Goal: Register for event/course: Sign up to attend an event or enroll in a course

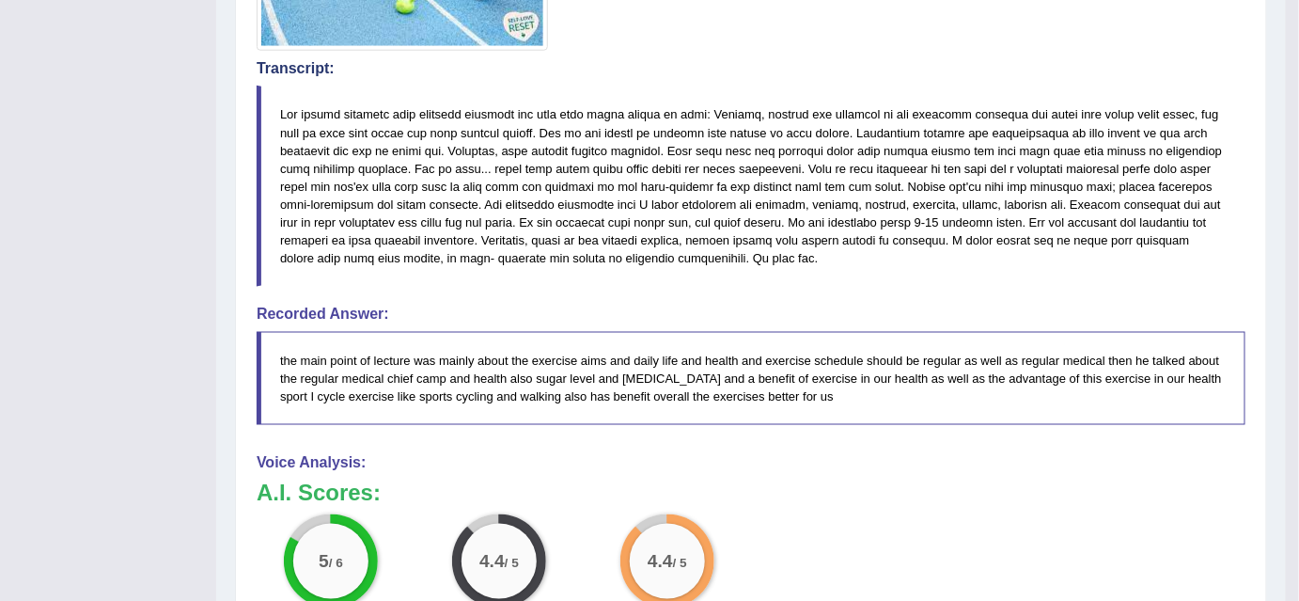
drag, startPoint x: 0, startPoint y: 0, endPoint x: 883, endPoint y: 506, distance: 1017.9
click at [883, 506] on div "A.I. Scores: 5 / 6 Content 4.4 / 5 Oral fluency 4.4 / 5 Pronunciation" at bounding box center [751, 558] width 989 height 156
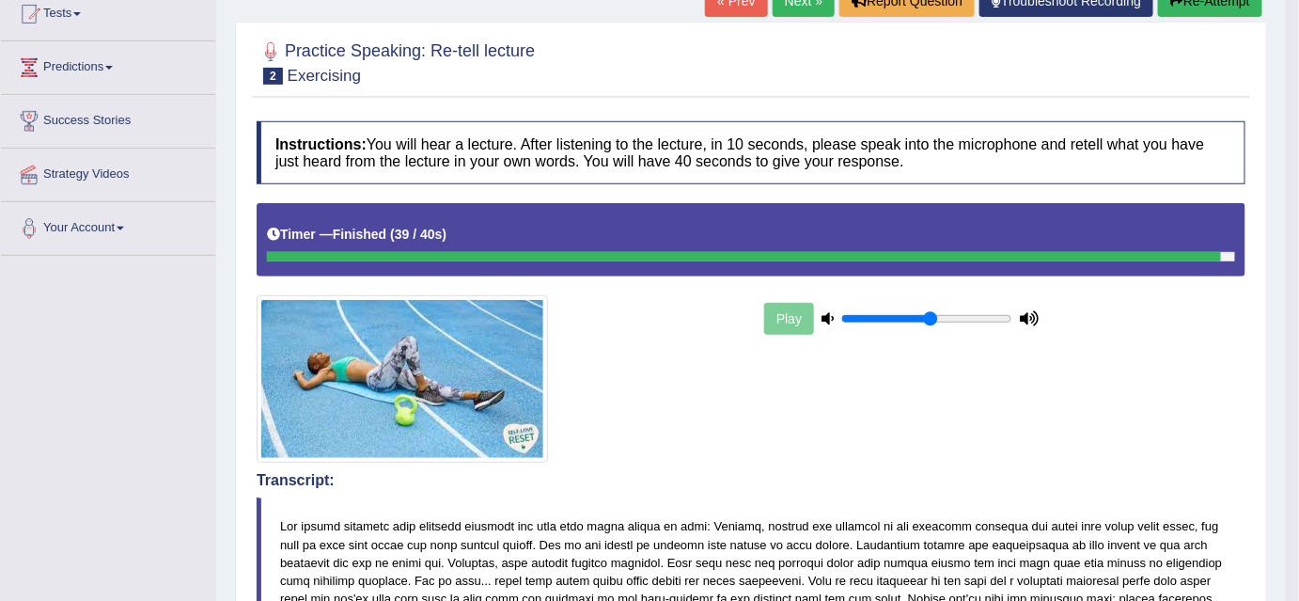
scroll to position [191, 0]
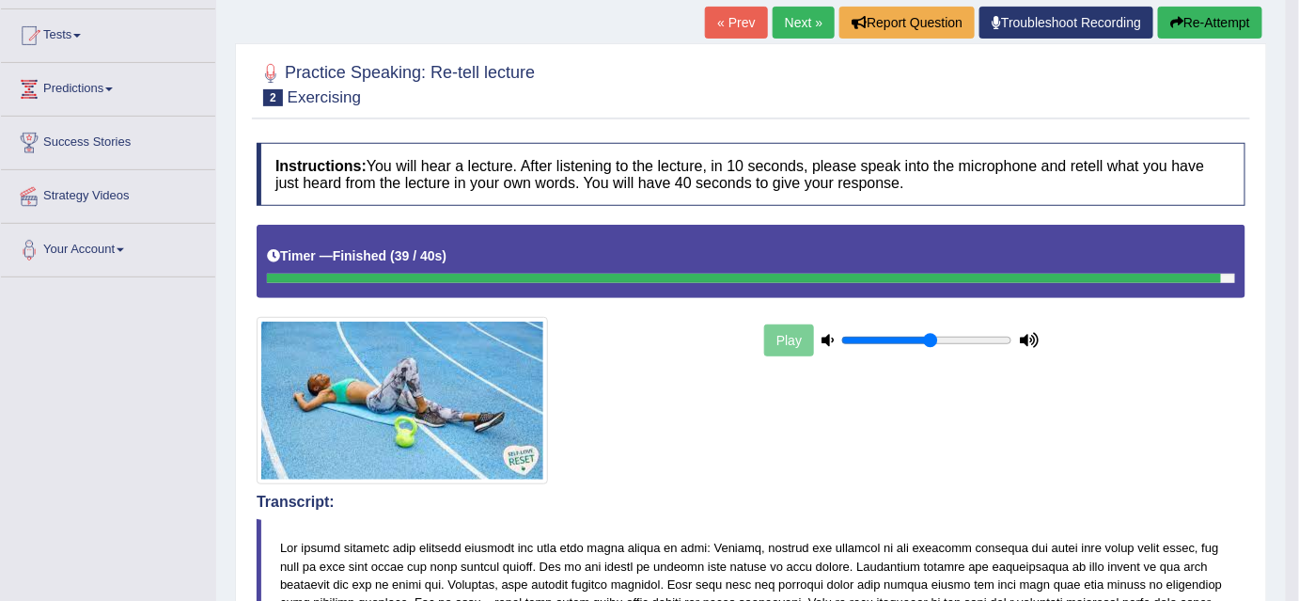
click at [796, 24] on link "Next »" at bounding box center [804, 23] width 62 height 32
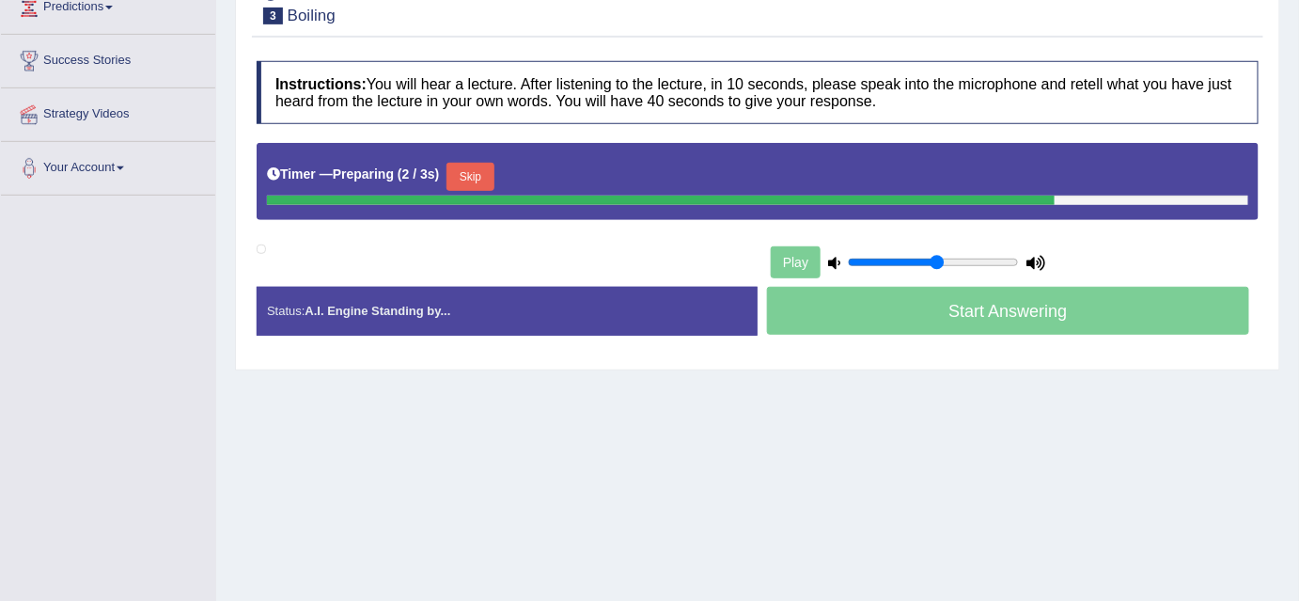
scroll to position [275, 0]
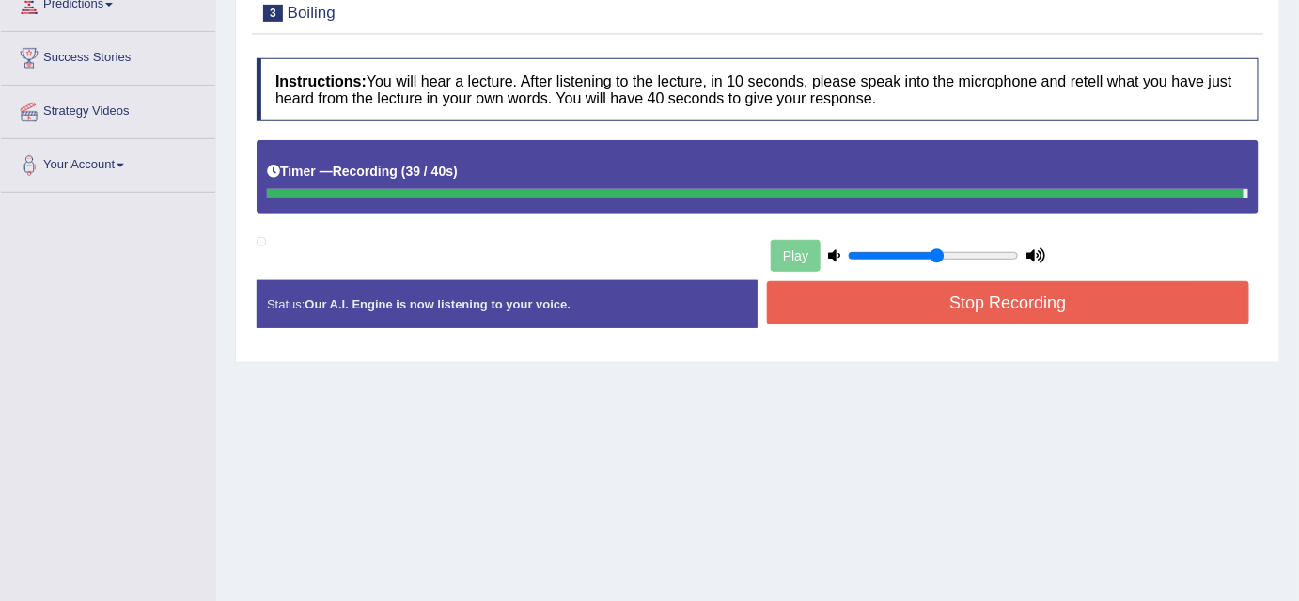
click at [982, 301] on button "Stop Recording" at bounding box center [1008, 302] width 482 height 43
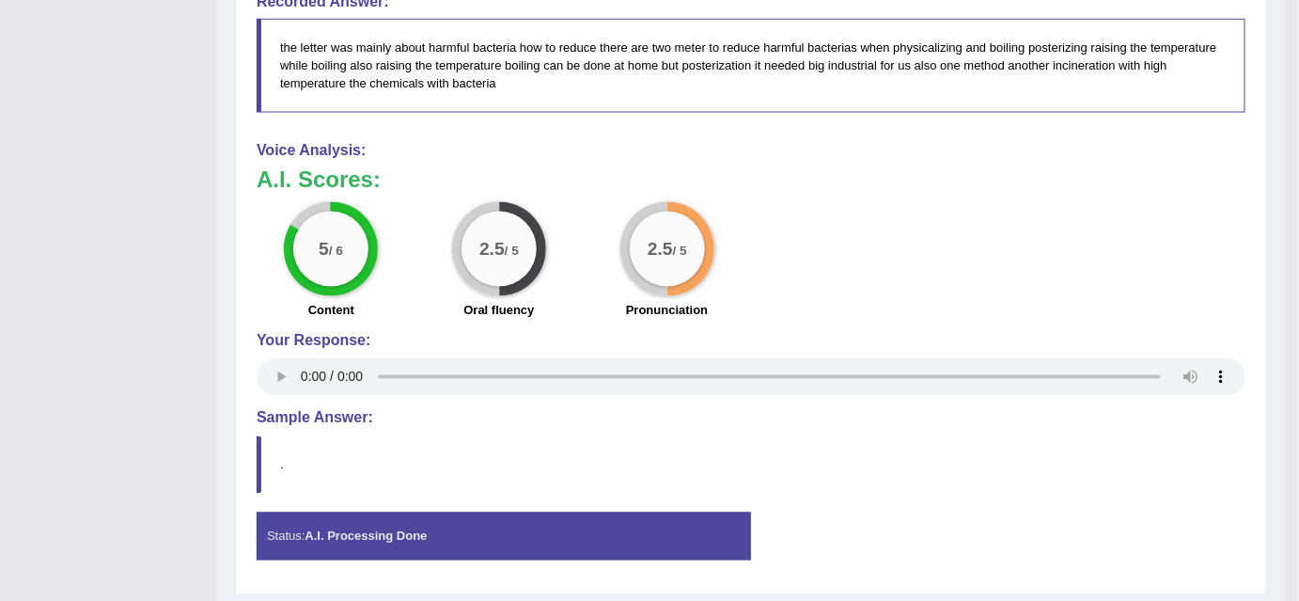
scroll to position [886, 0]
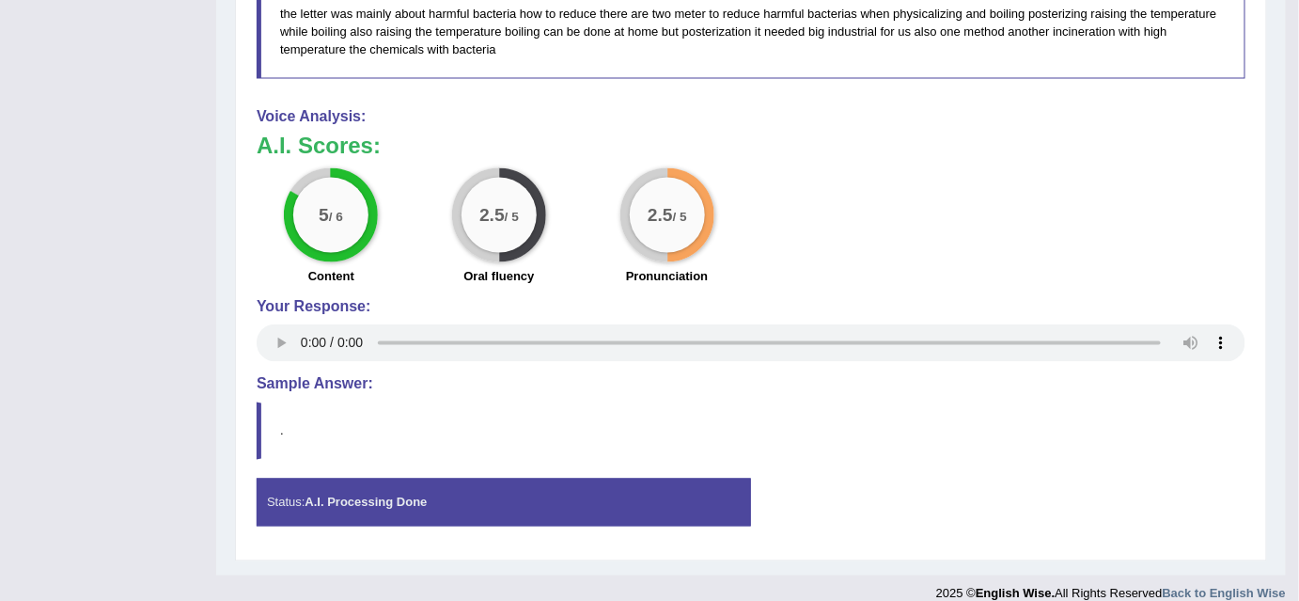
drag, startPoint x: 1288, startPoint y: 445, endPoint x: 1288, endPoint y: 330, distance: 114.7
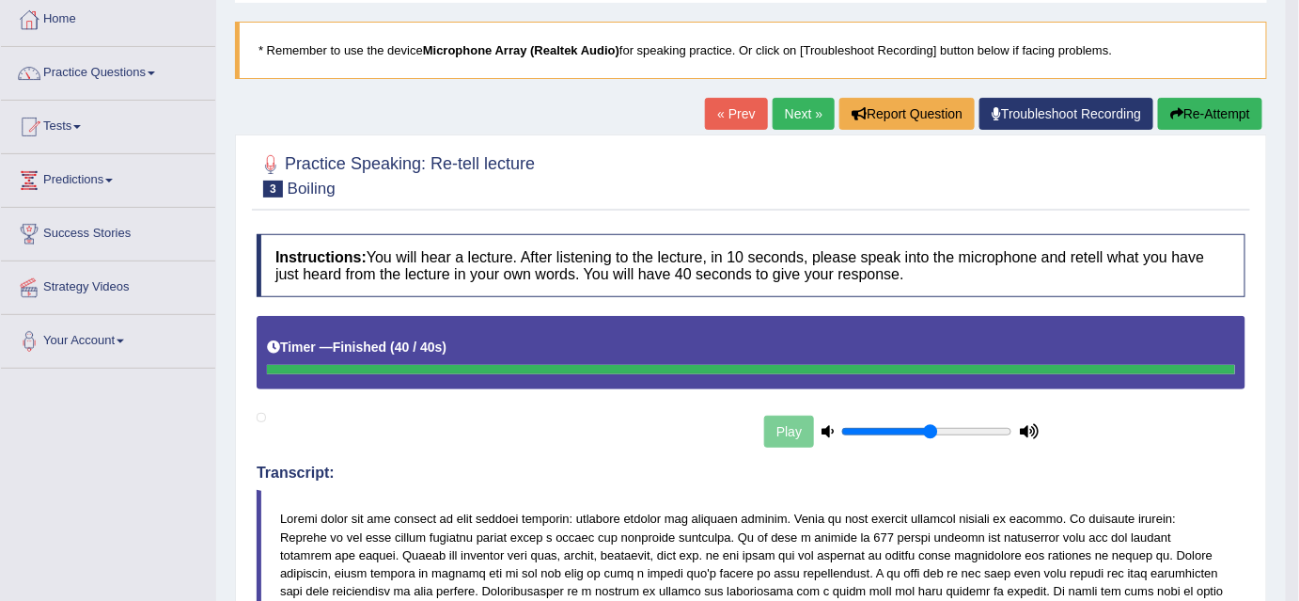
scroll to position [97, 0]
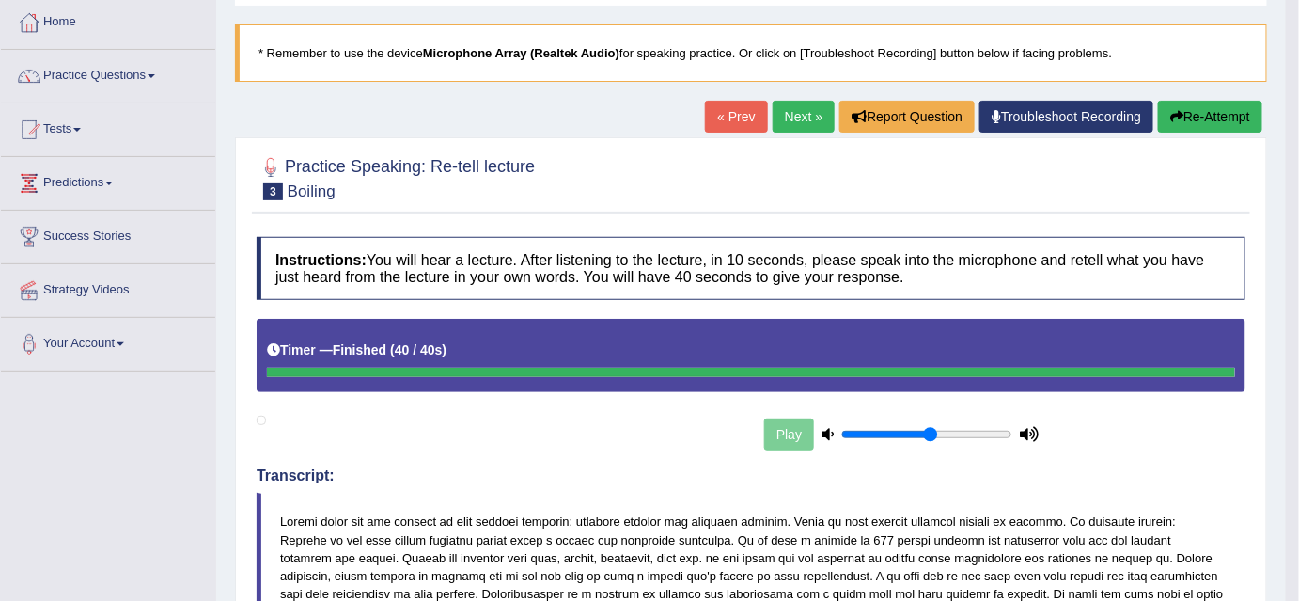
click at [1217, 113] on button "Re-Attempt" at bounding box center [1210, 117] width 104 height 32
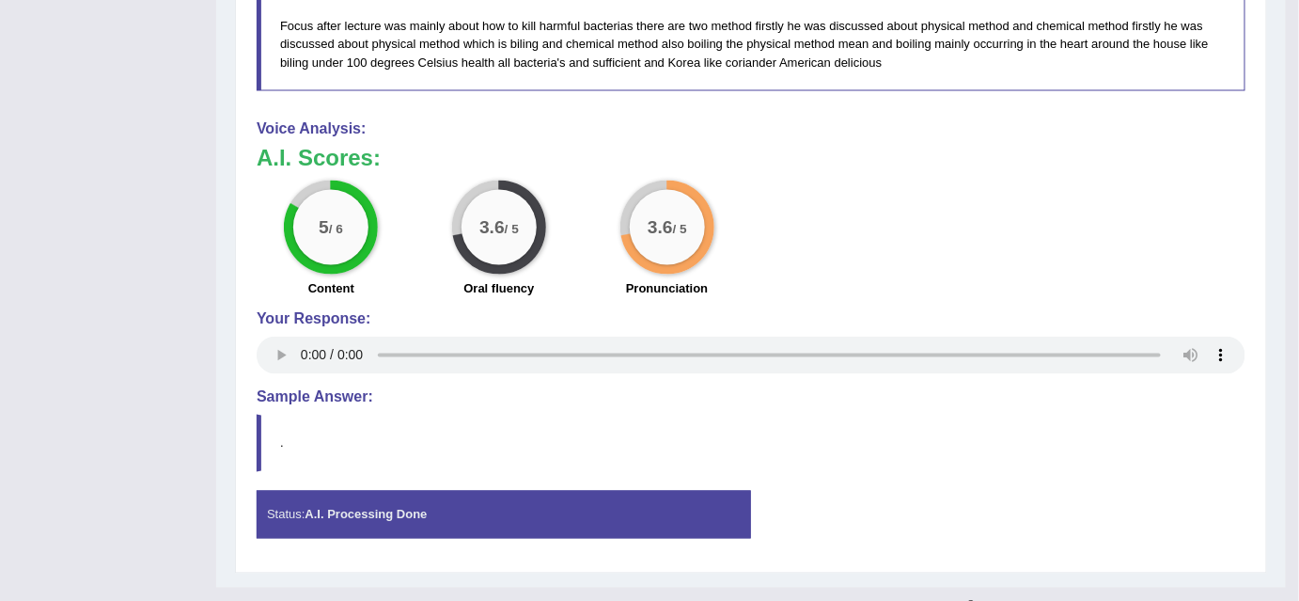
scroll to position [895, 0]
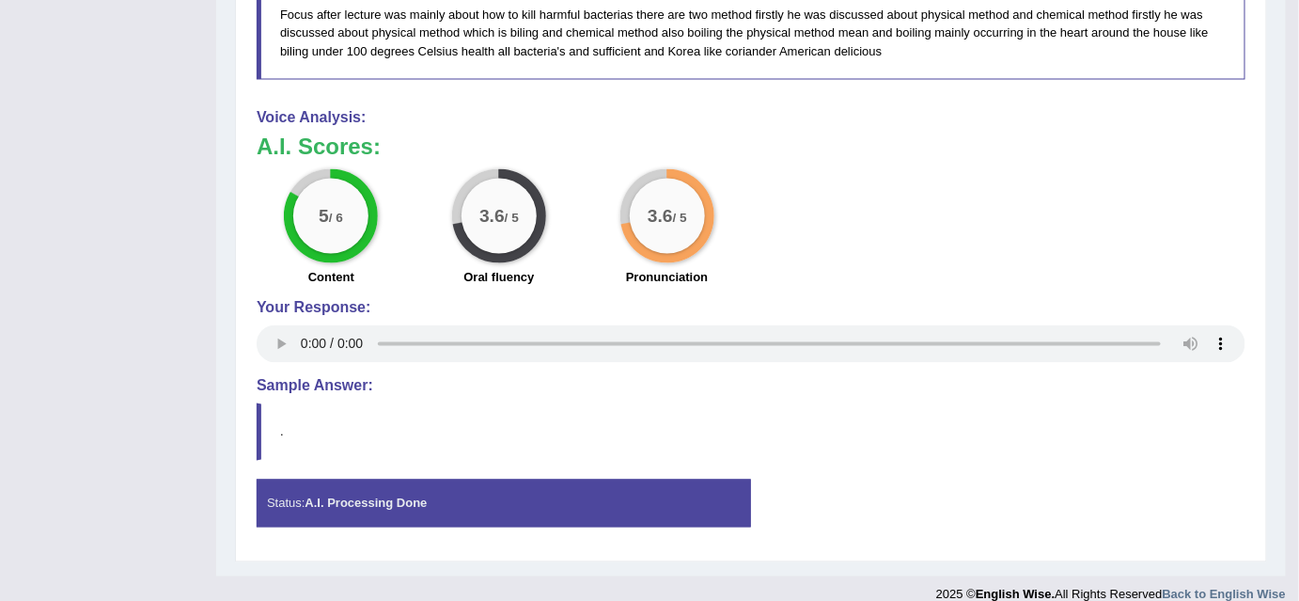
click at [1217, 134] on h3 "A.I. Scores:" at bounding box center [751, 146] width 989 height 24
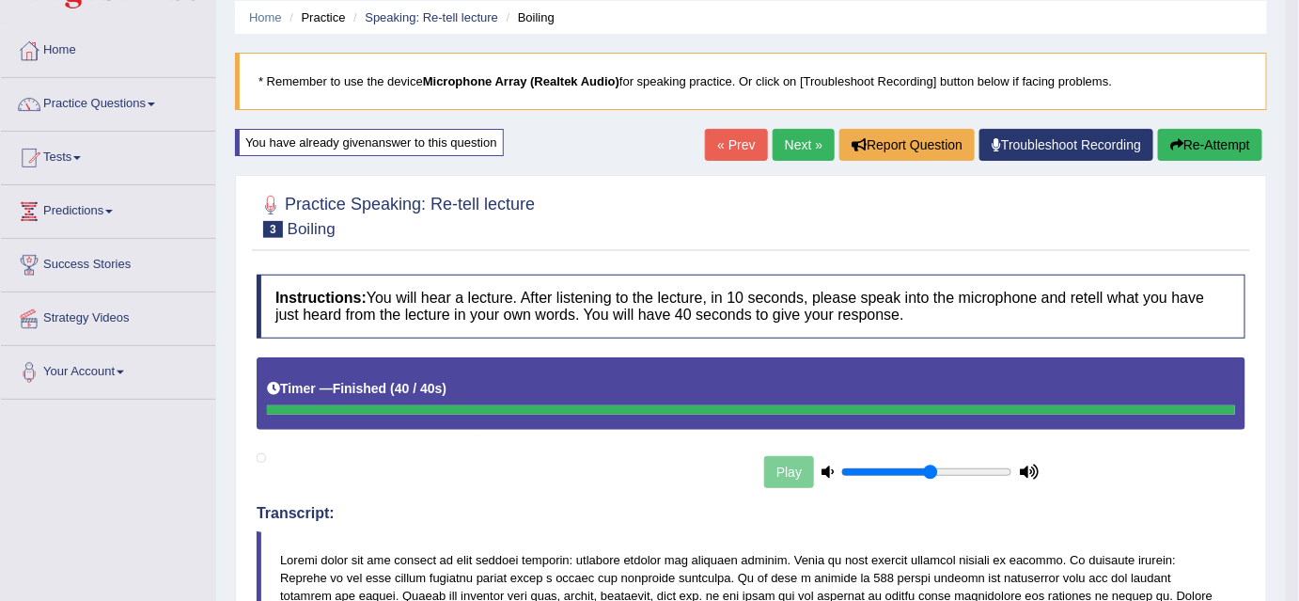
scroll to position [65, 0]
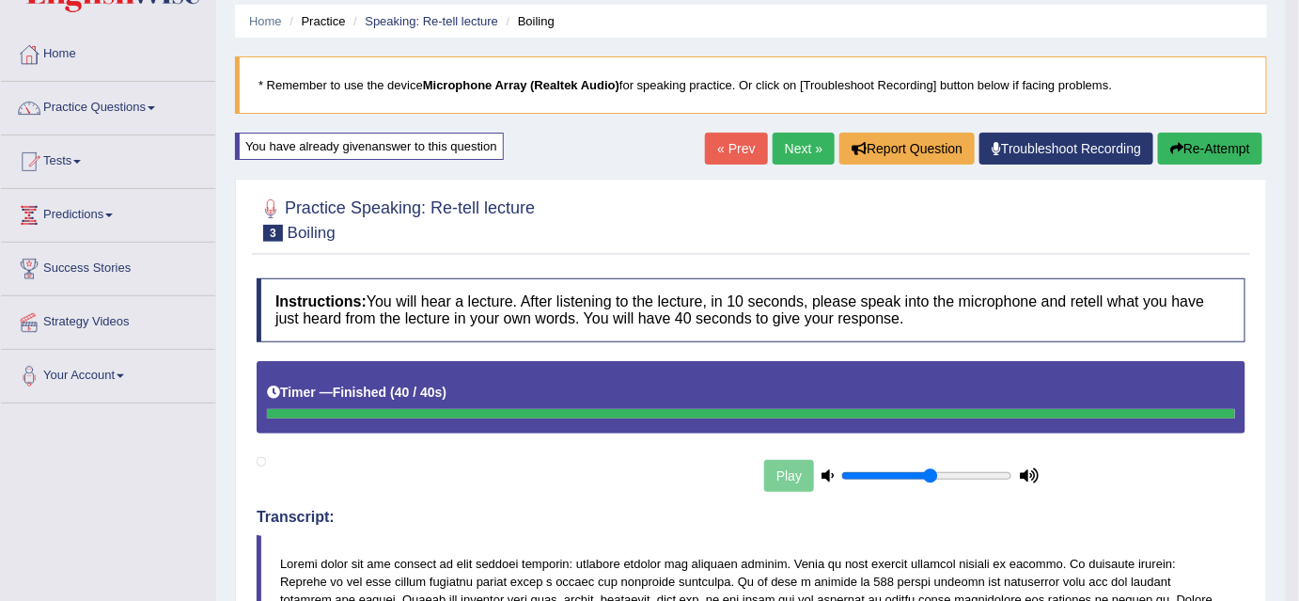
click at [1208, 148] on button "Re-Attempt" at bounding box center [1210, 149] width 104 height 32
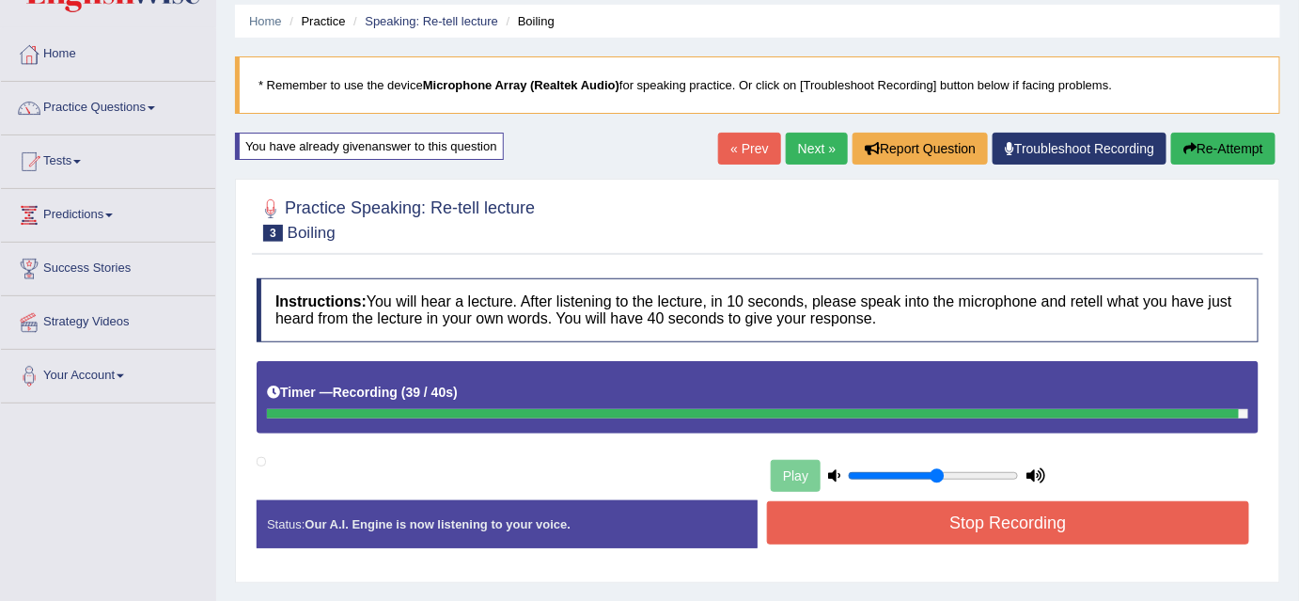
click at [1039, 520] on button "Stop Recording" at bounding box center [1008, 522] width 482 height 43
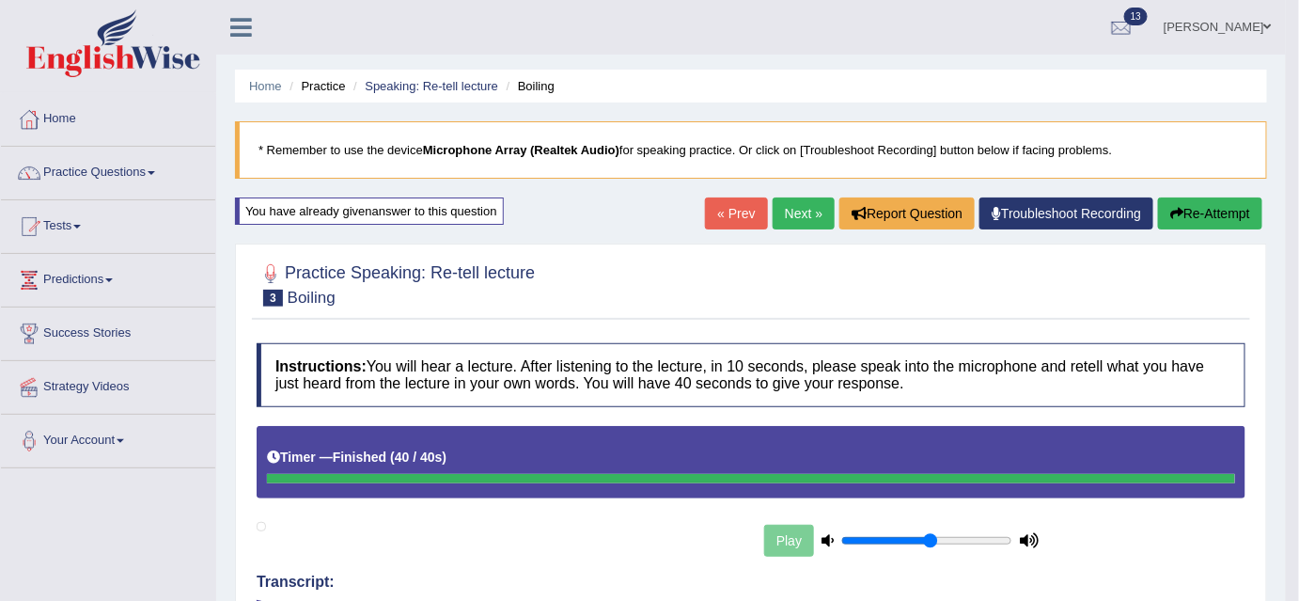
click at [1200, 212] on button "Re-Attempt" at bounding box center [1210, 213] width 104 height 32
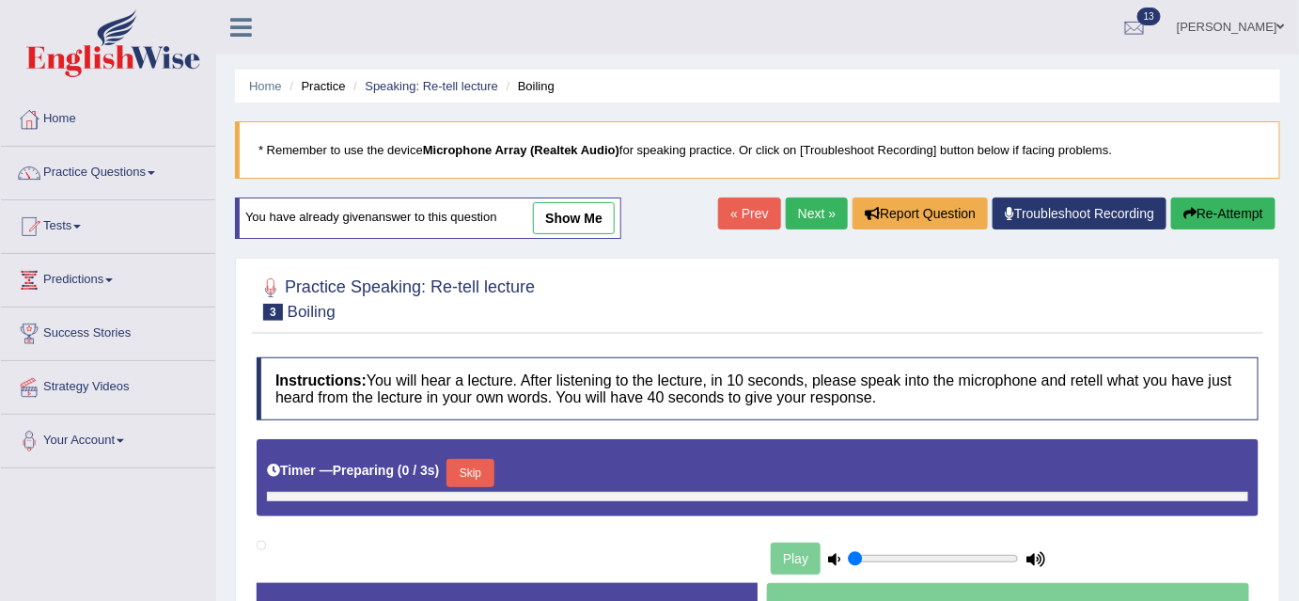
type input "0.55"
click at [488, 473] on button "Skip" at bounding box center [469, 473] width 47 height 28
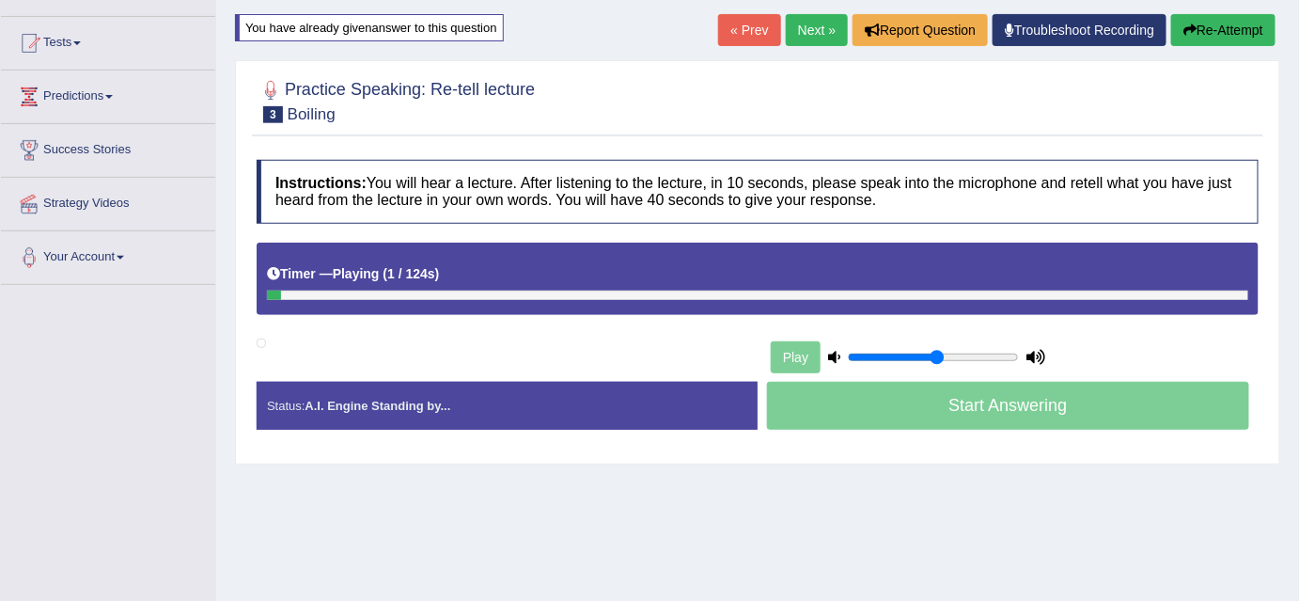
scroll to position [186, 0]
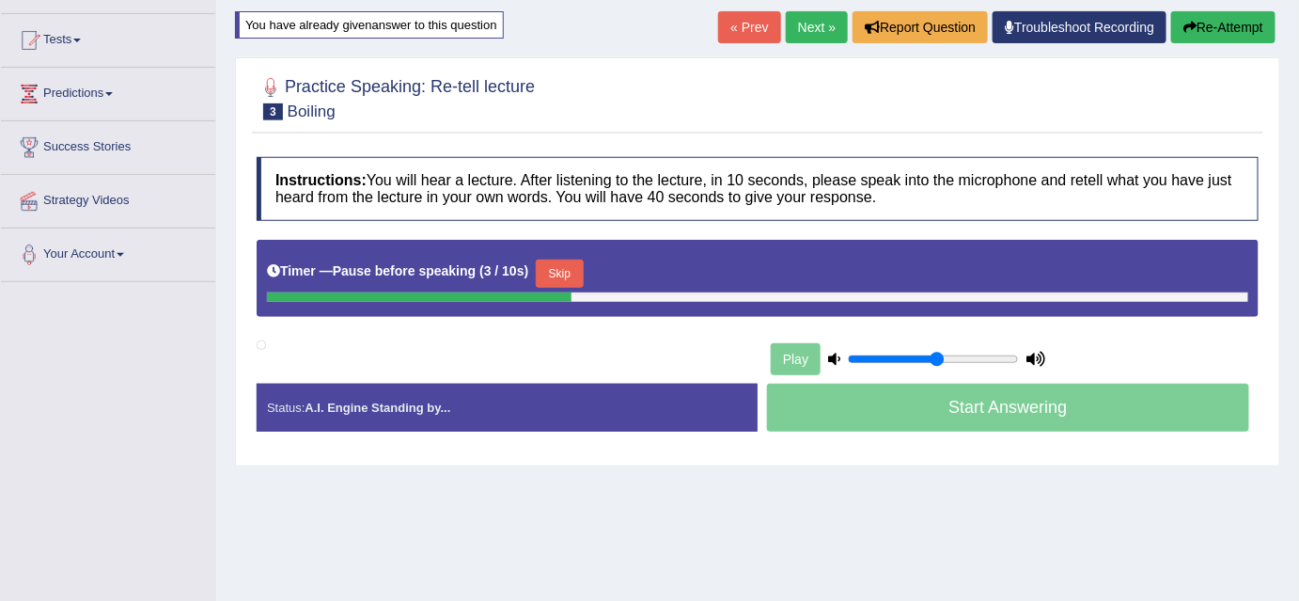
click at [567, 271] on button "Skip" at bounding box center [559, 273] width 47 height 28
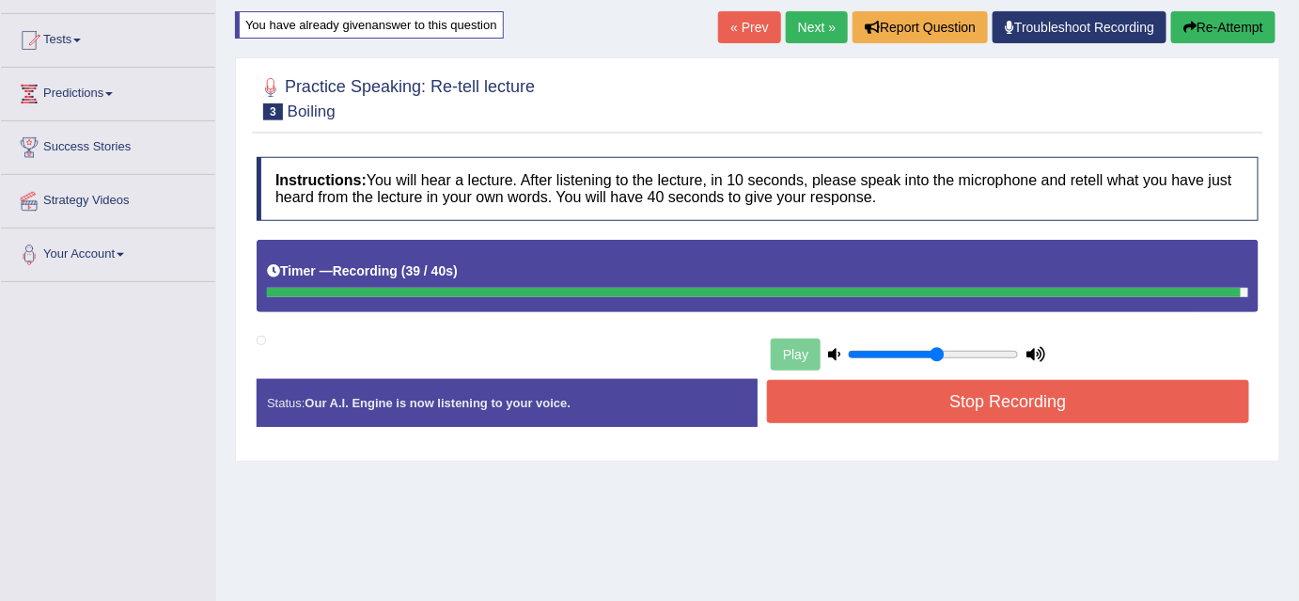
click at [1053, 407] on button "Stop Recording" at bounding box center [1008, 401] width 482 height 43
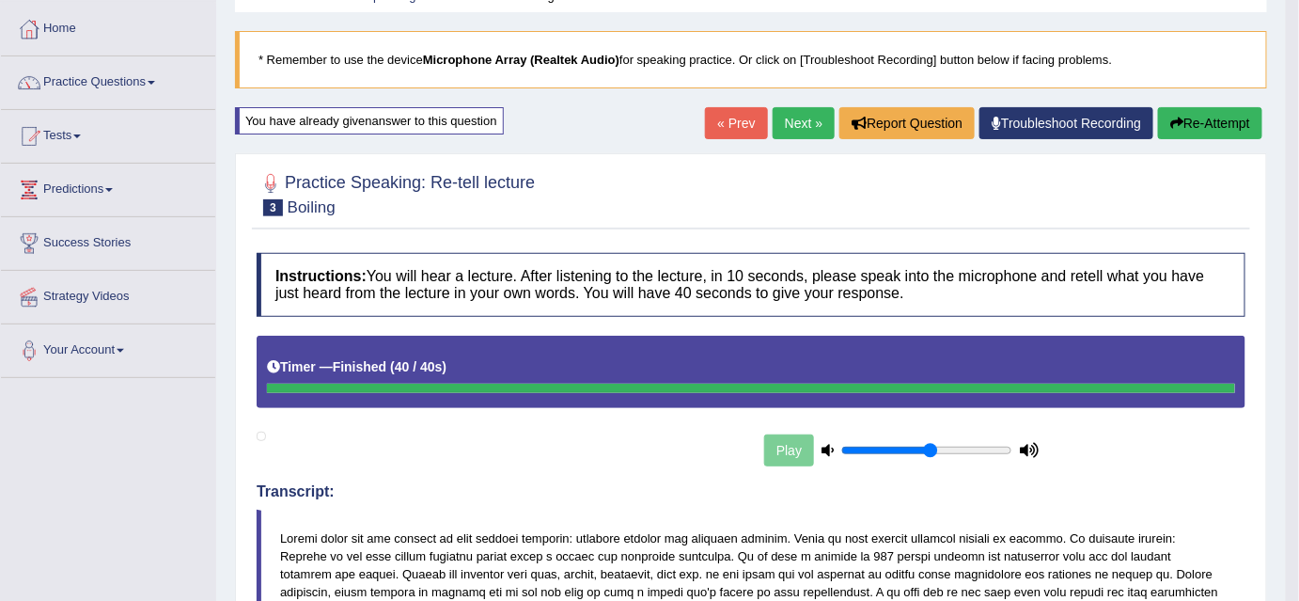
scroll to position [86, 0]
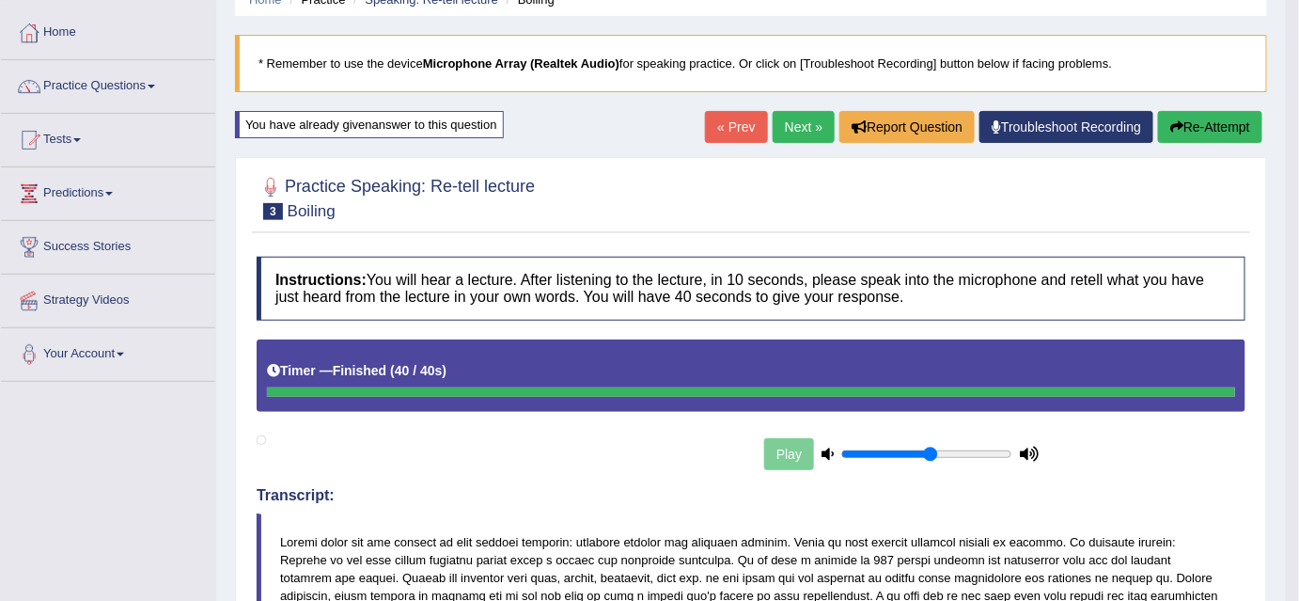
click at [1199, 120] on button "Re-Attempt" at bounding box center [1210, 127] width 104 height 32
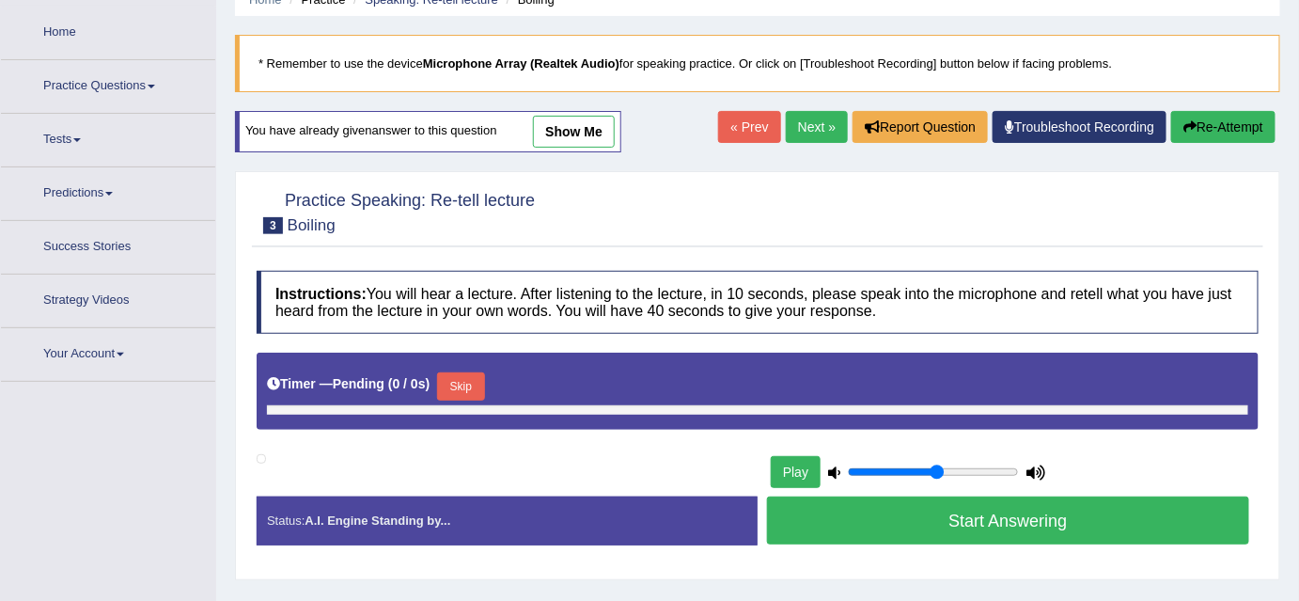
scroll to position [86, 0]
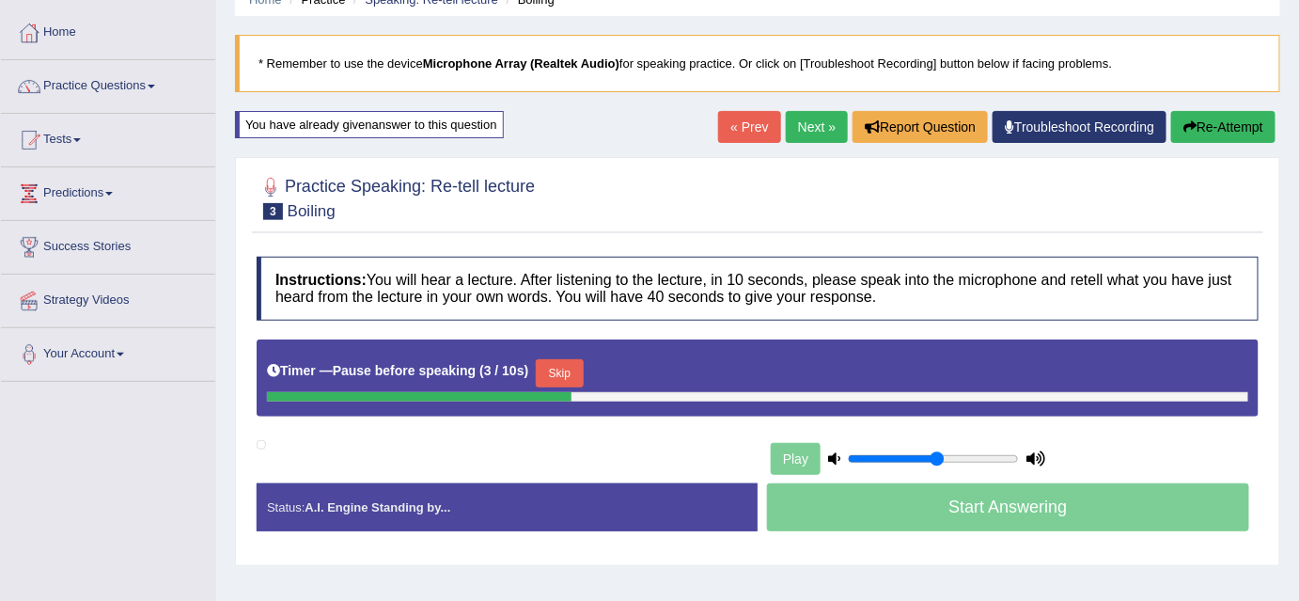
click at [576, 367] on button "Skip" at bounding box center [559, 373] width 47 height 28
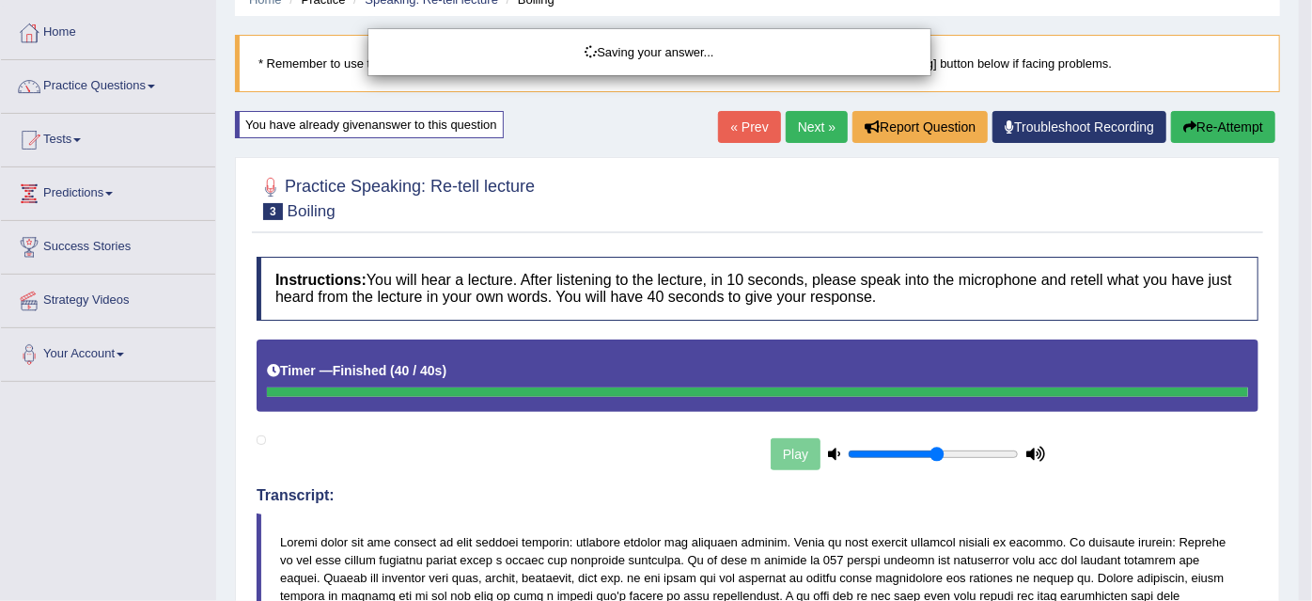
click at [526, 493] on div "Saving your answer..." at bounding box center [656, 300] width 1312 height 601
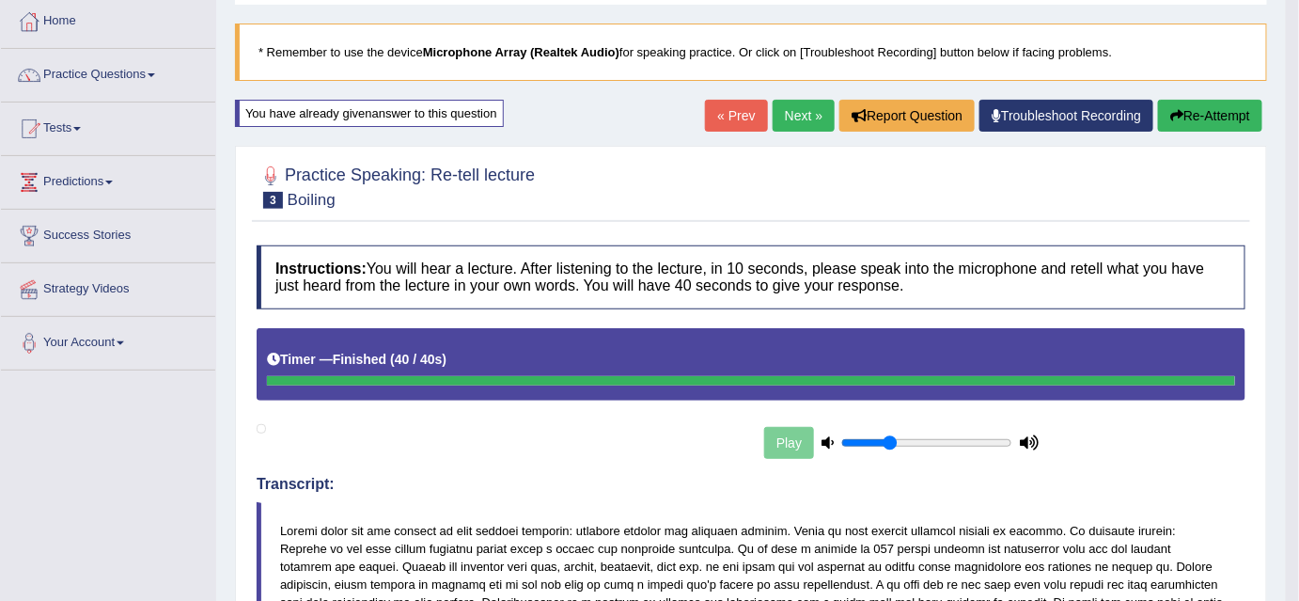
scroll to position [67, 0]
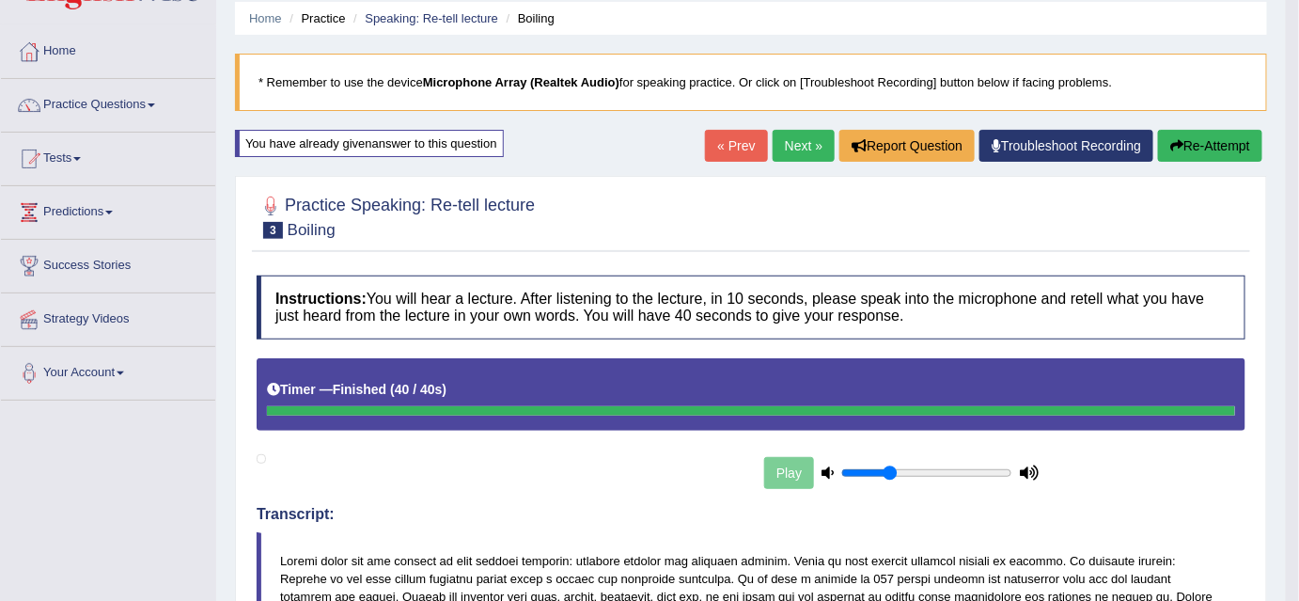
type input "0.3"
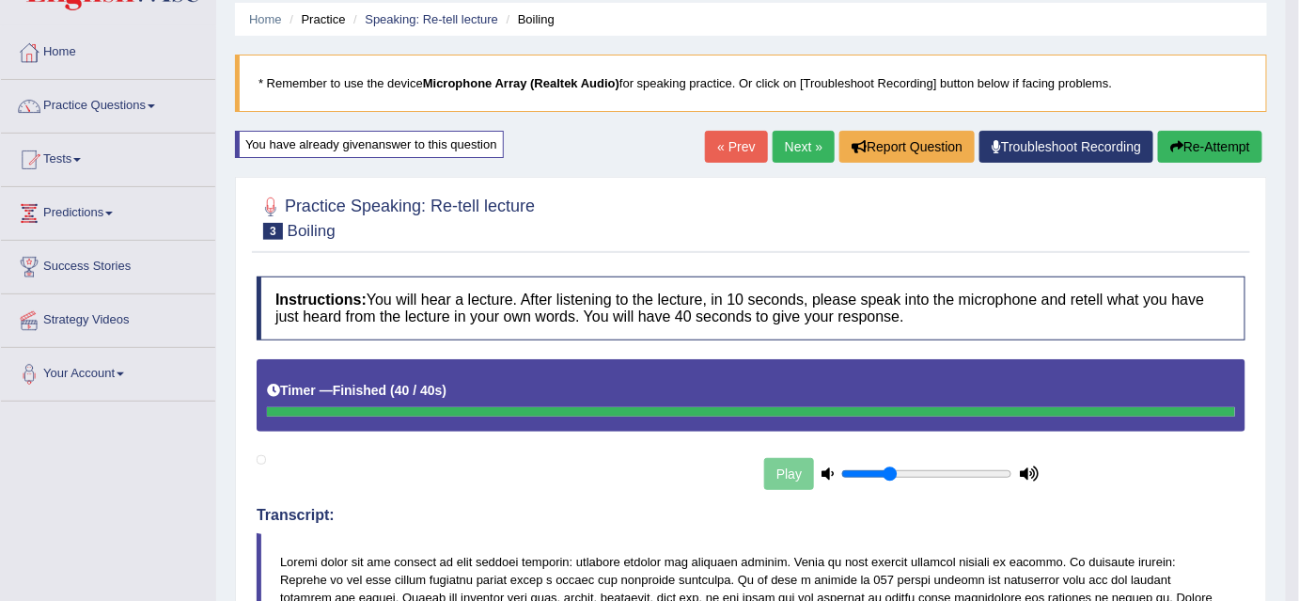
click at [724, 150] on link "« Prev" at bounding box center [736, 147] width 62 height 32
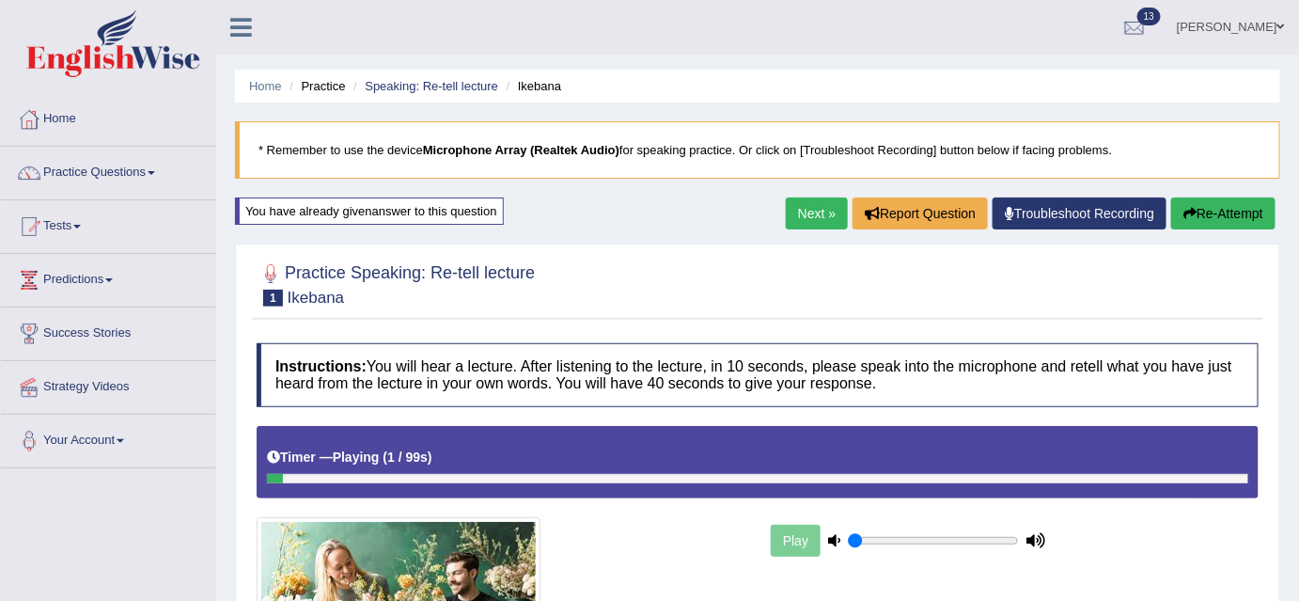
click at [813, 220] on link "Next »" at bounding box center [817, 213] width 62 height 32
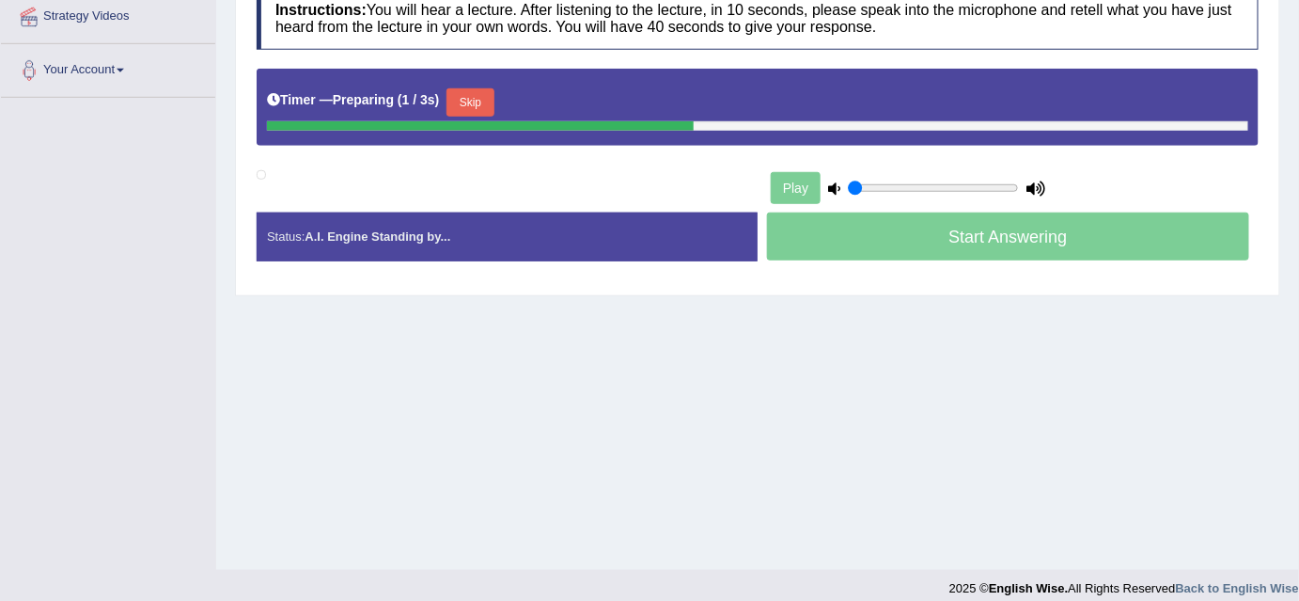
scroll to position [378, 0]
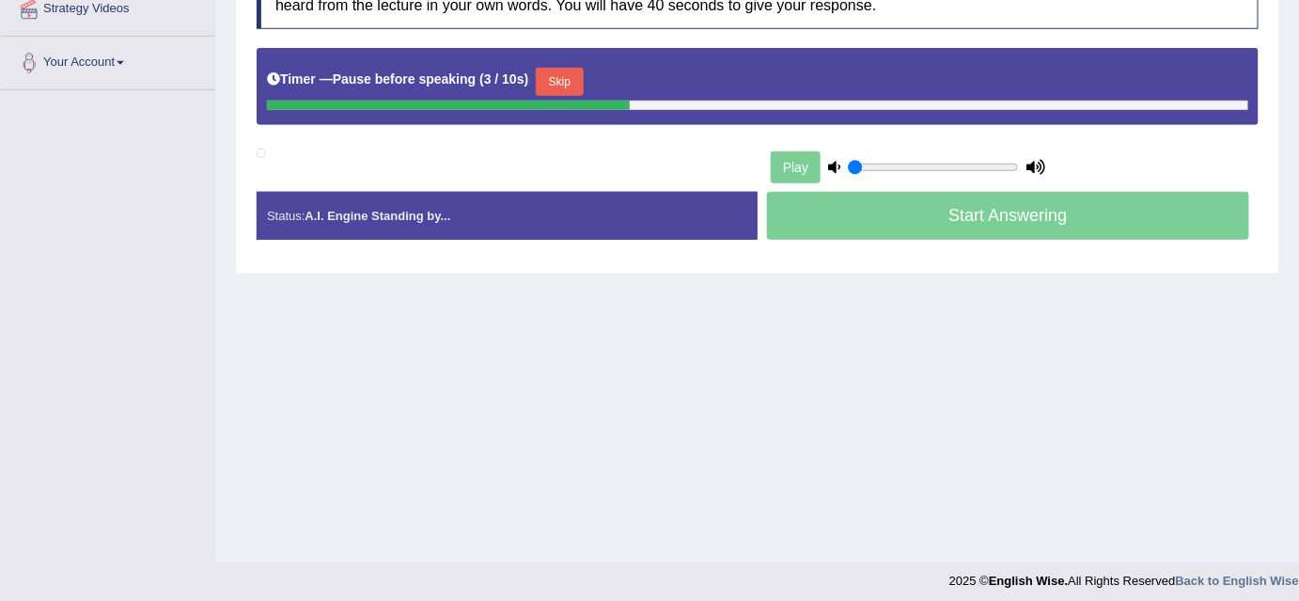
click at [571, 79] on button "Skip" at bounding box center [559, 82] width 47 height 28
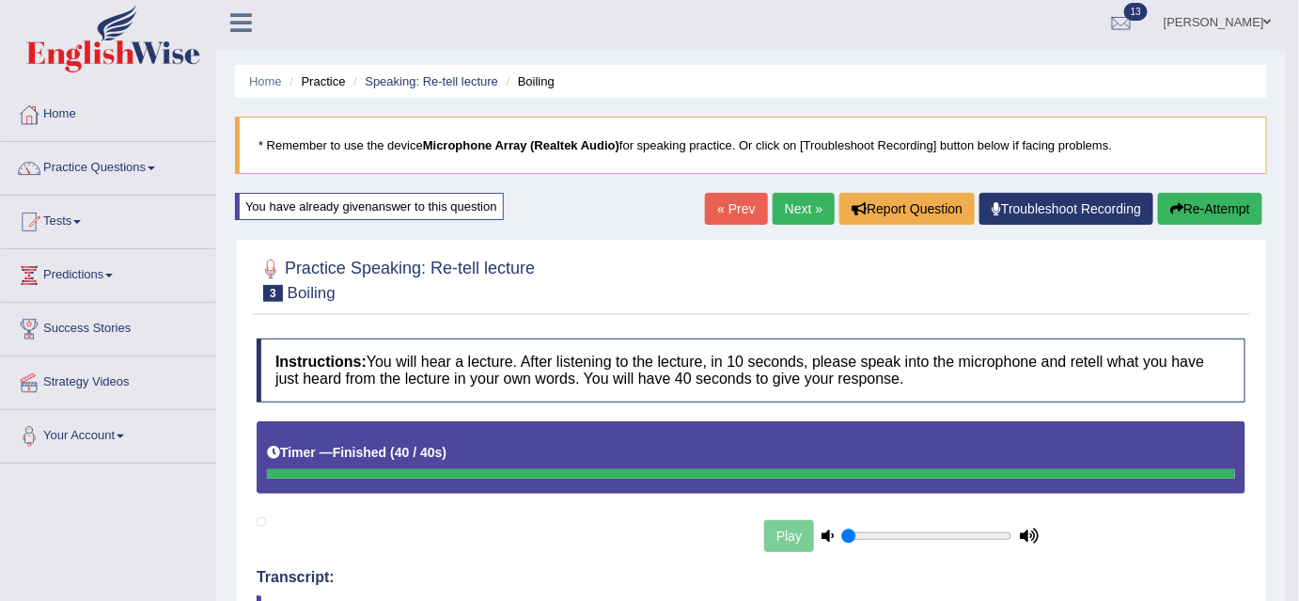
scroll to position [0, 0]
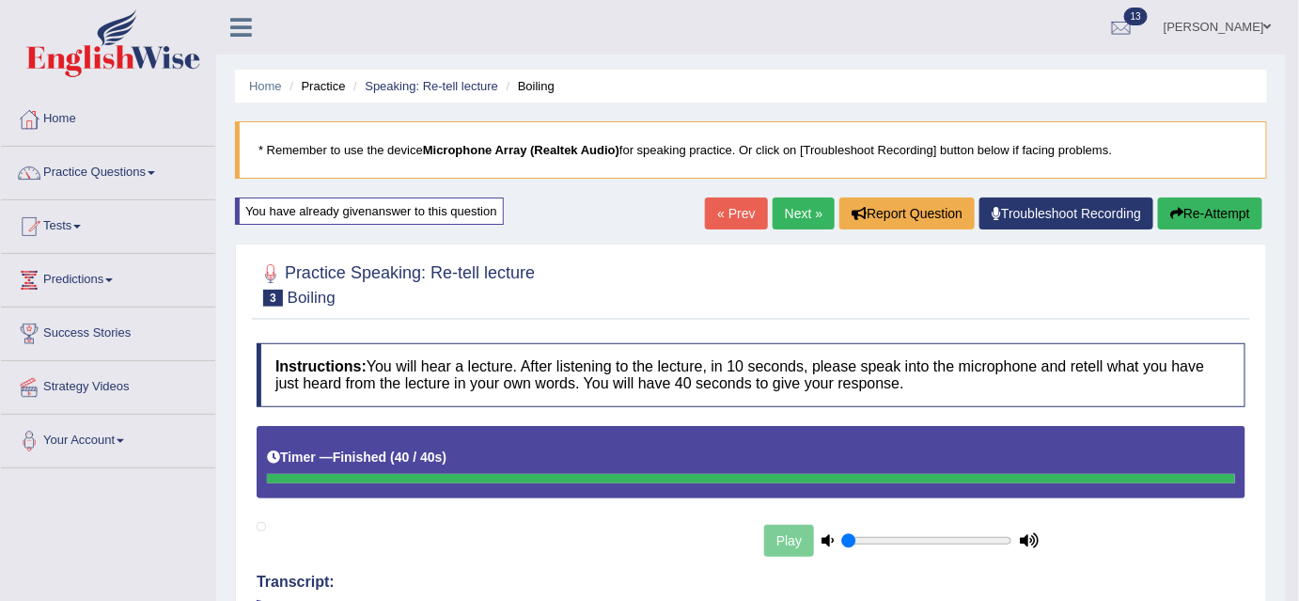
click at [793, 209] on link "Next »" at bounding box center [804, 213] width 62 height 32
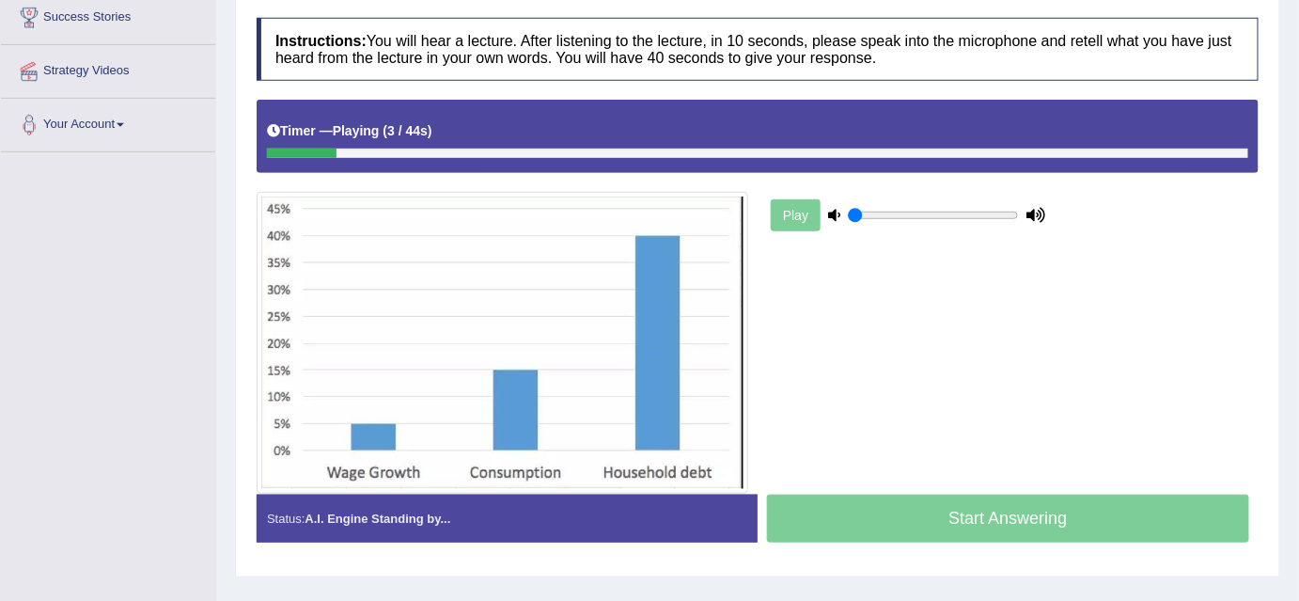
scroll to position [317, 0]
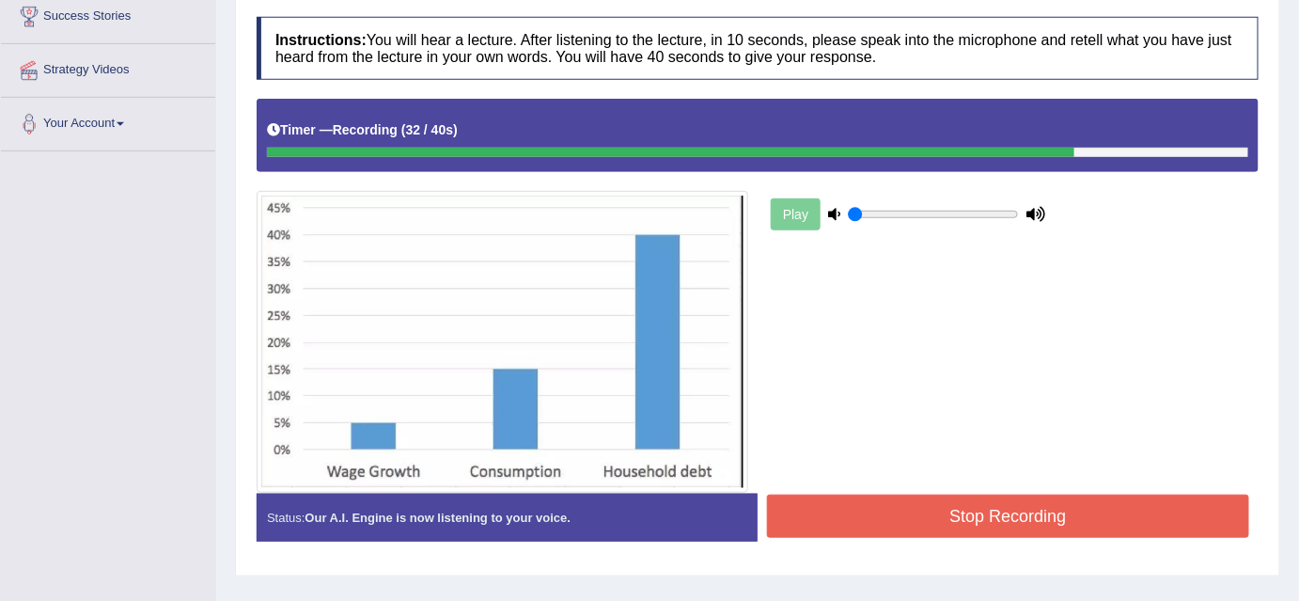
click at [987, 511] on button "Stop Recording" at bounding box center [1008, 515] width 482 height 43
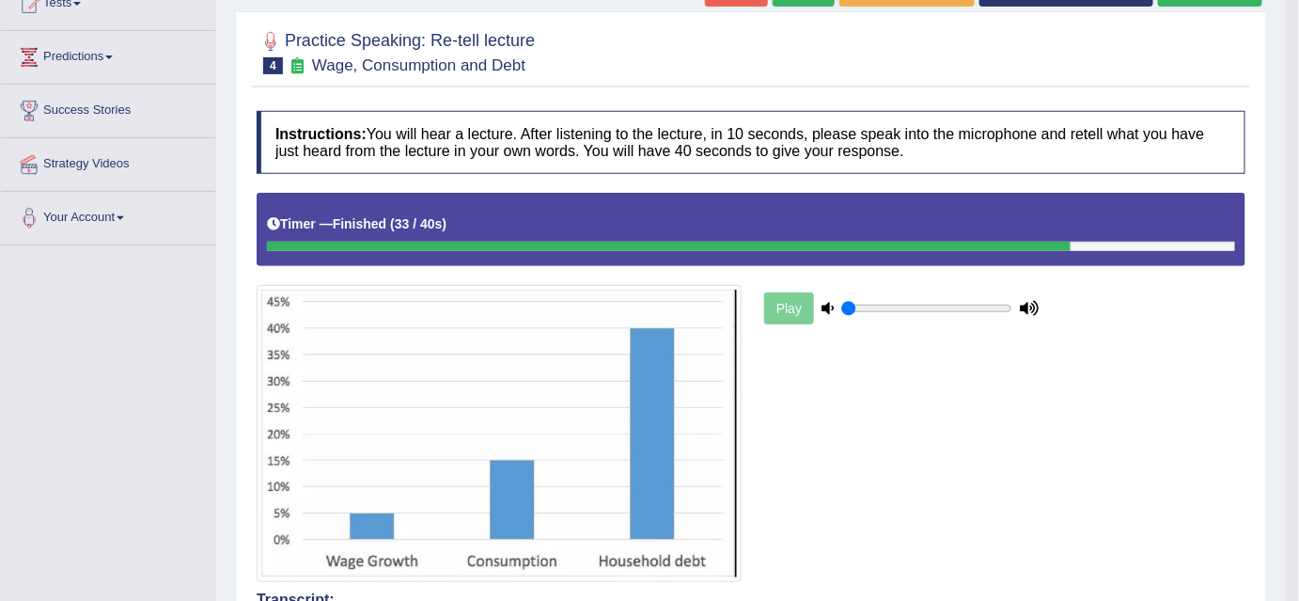
scroll to position [0, 0]
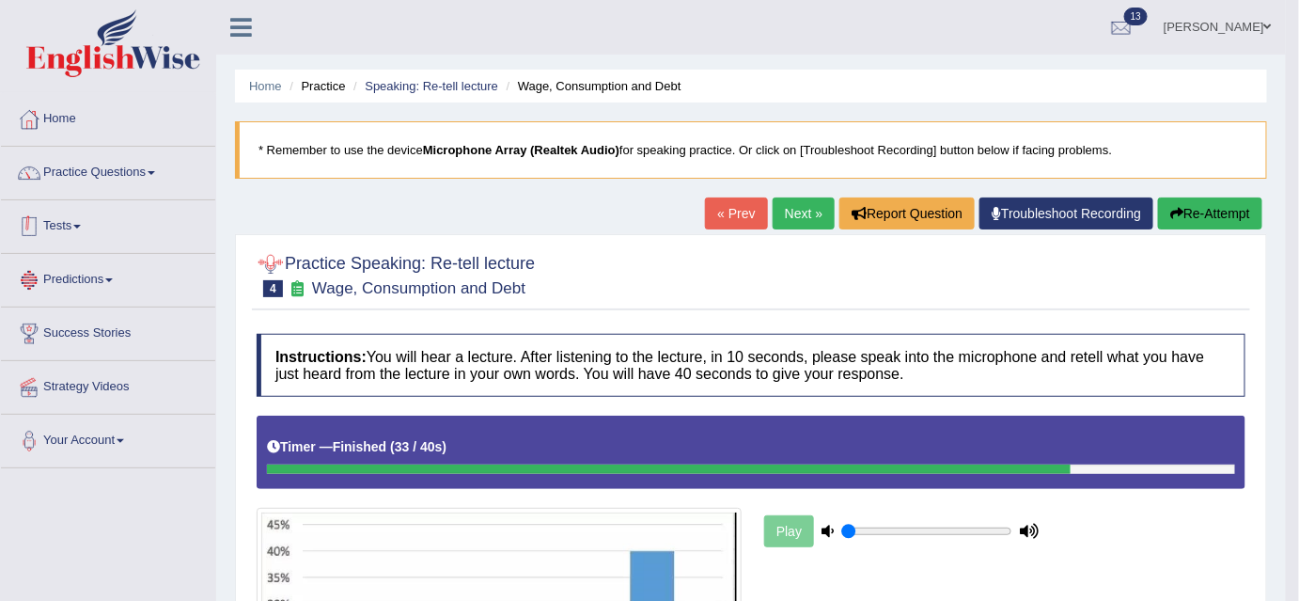
click at [87, 227] on link "Tests" at bounding box center [108, 223] width 214 height 47
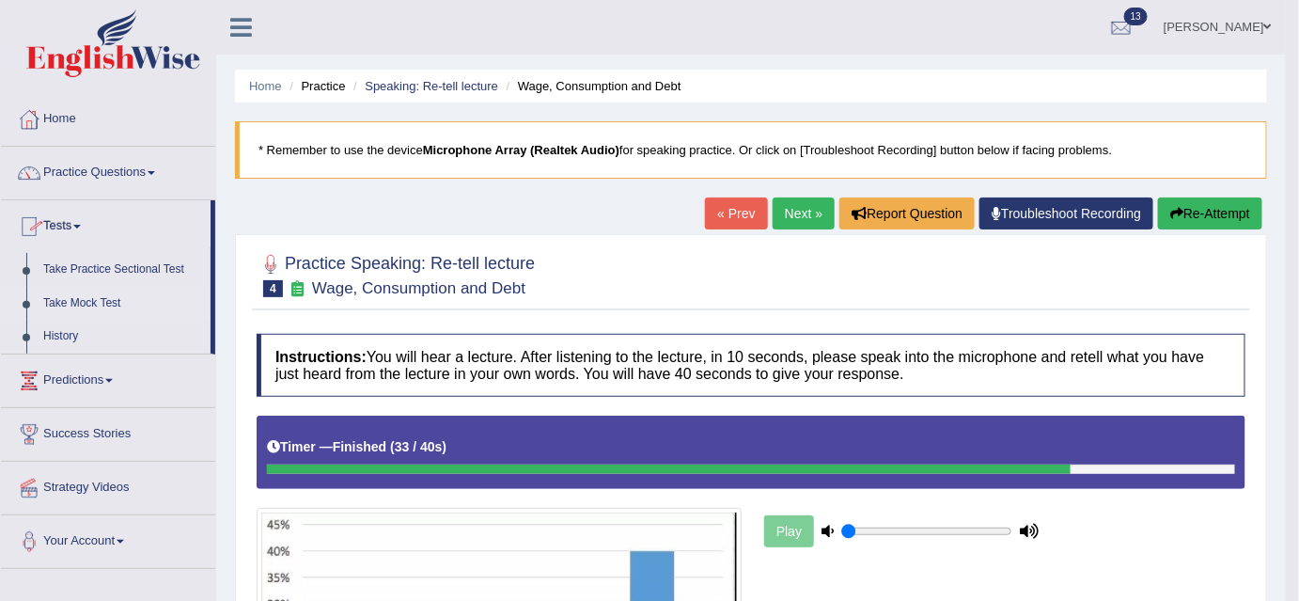
click at [87, 297] on link "Take Mock Test" at bounding box center [123, 304] width 176 height 34
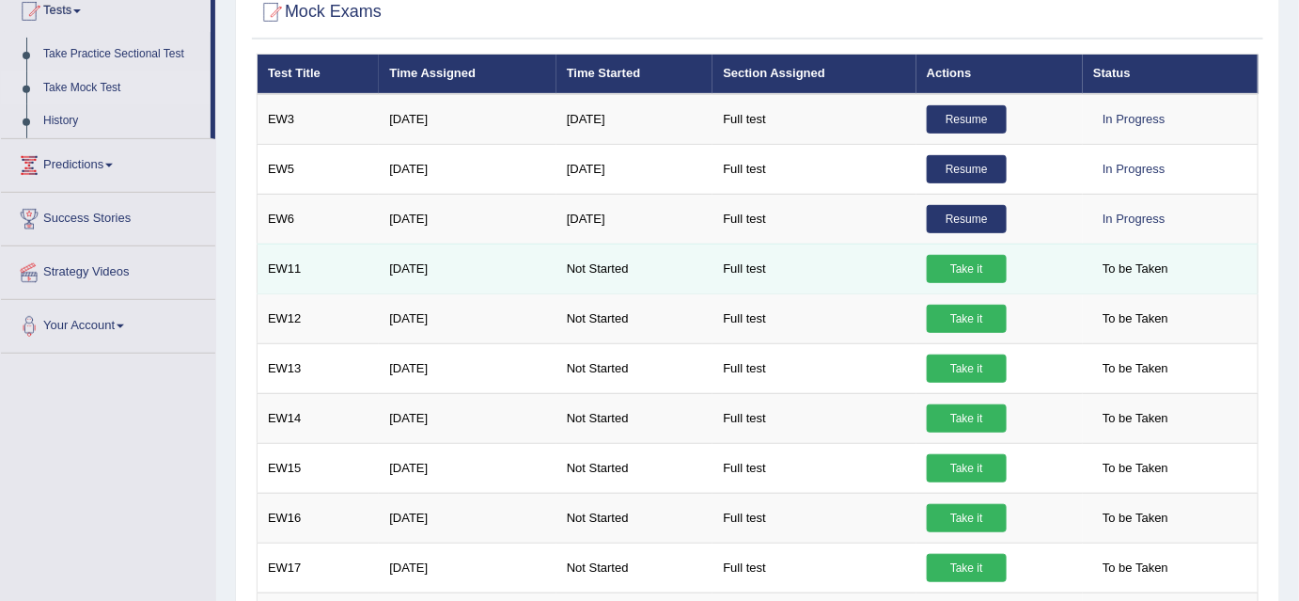
click at [952, 255] on link "Take it" at bounding box center [967, 269] width 80 height 28
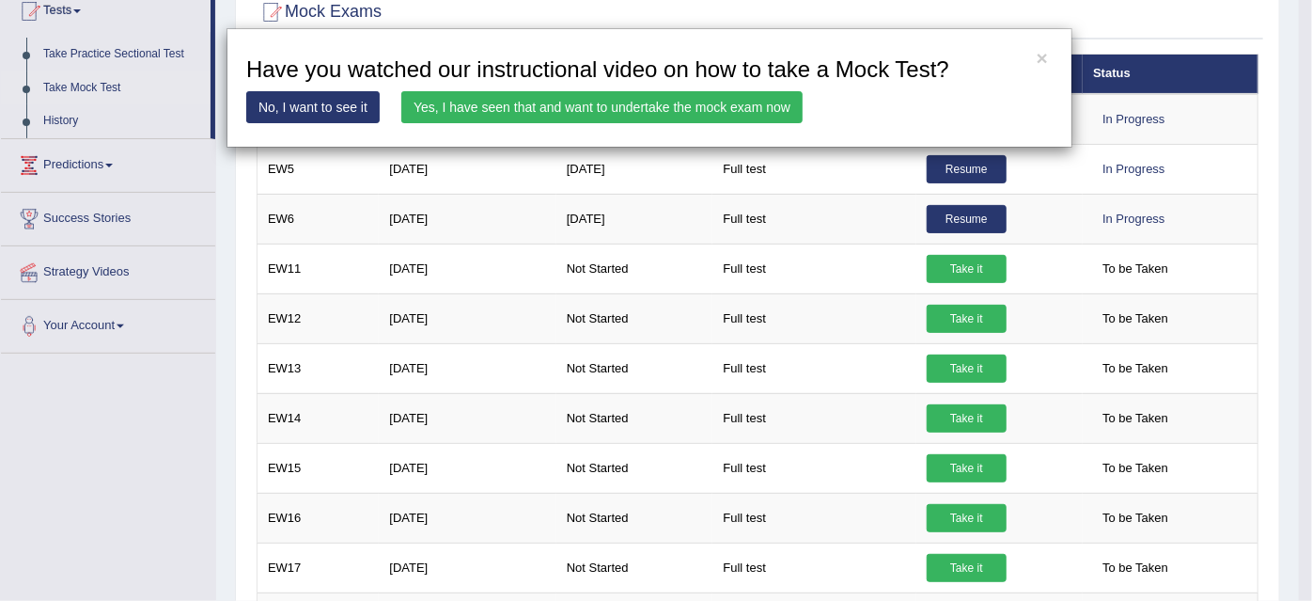
click at [616, 102] on link "Yes, I have seen that and want to undertake the mock exam now" at bounding box center [601, 107] width 401 height 32
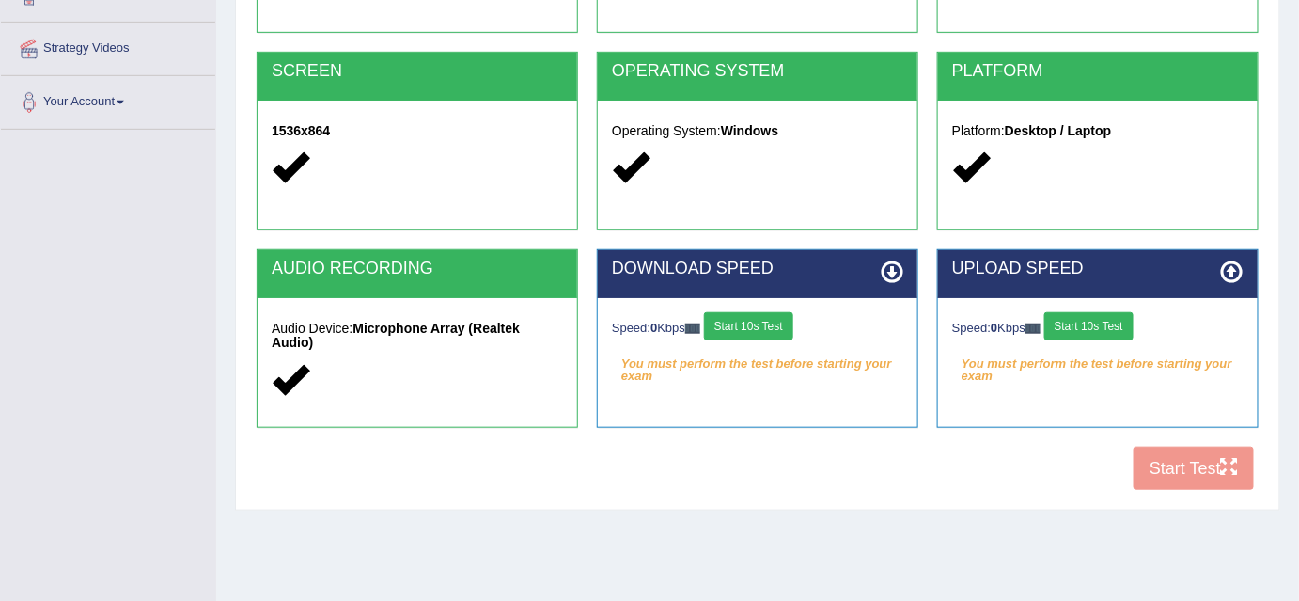
scroll to position [343, 0]
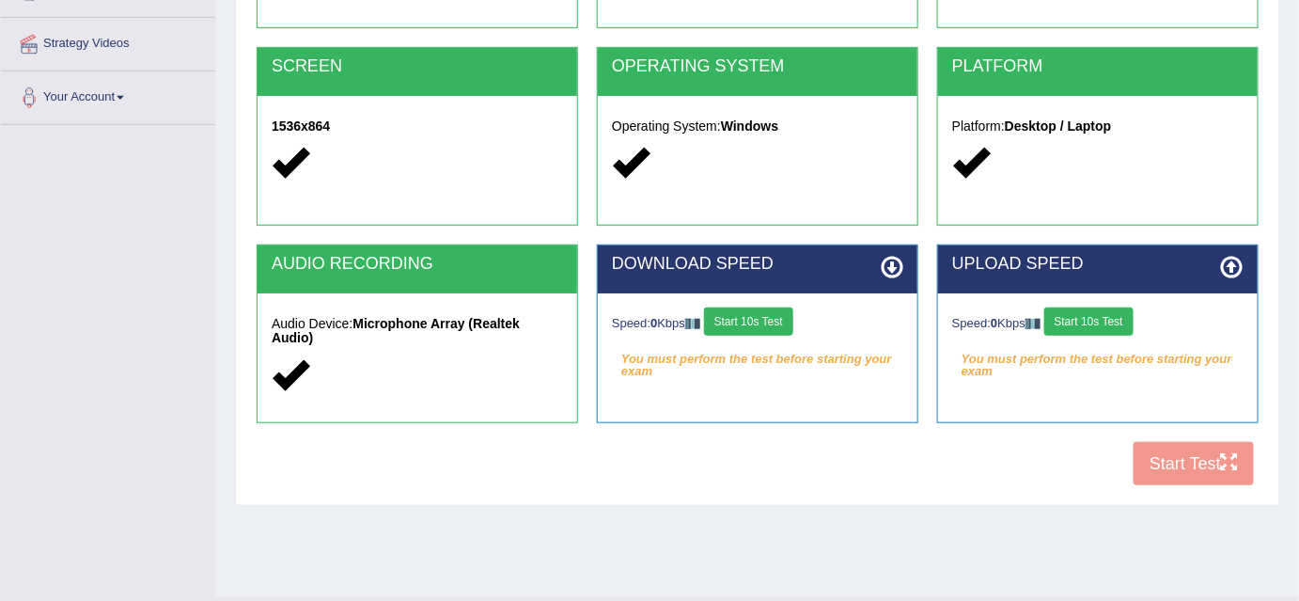
click at [771, 320] on button "Start 10s Test" at bounding box center [748, 321] width 89 height 28
click at [1105, 315] on button "Start 10s Test" at bounding box center [1088, 321] width 89 height 28
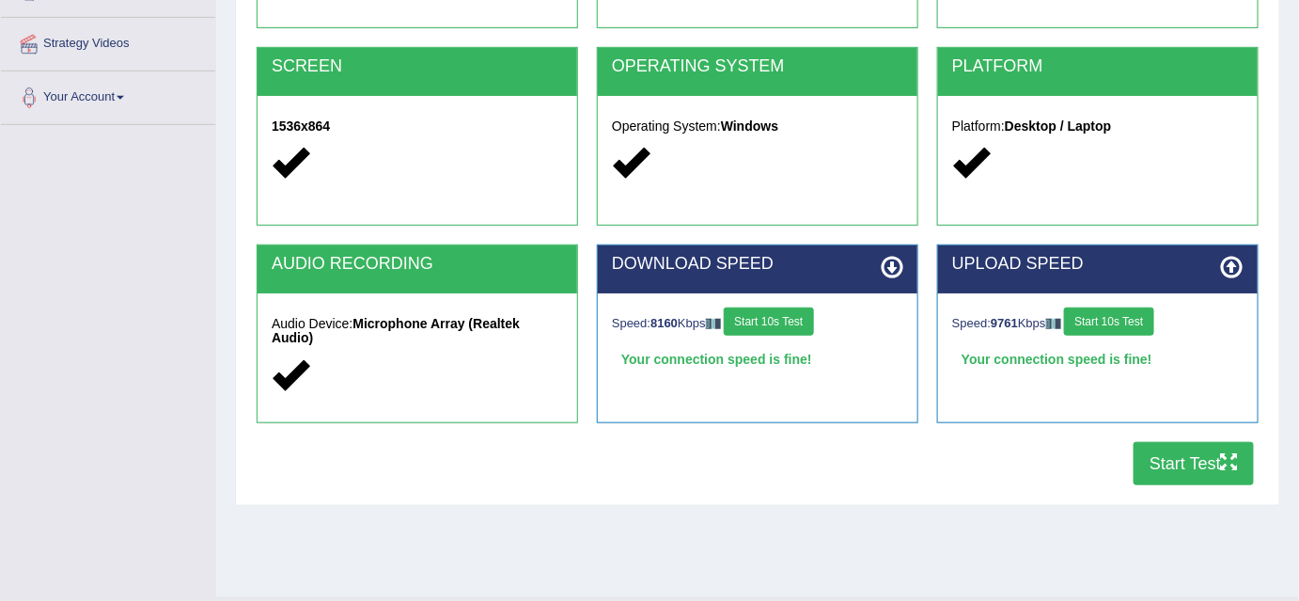
click at [1159, 467] on button "Start Test" at bounding box center [1193, 463] width 120 height 43
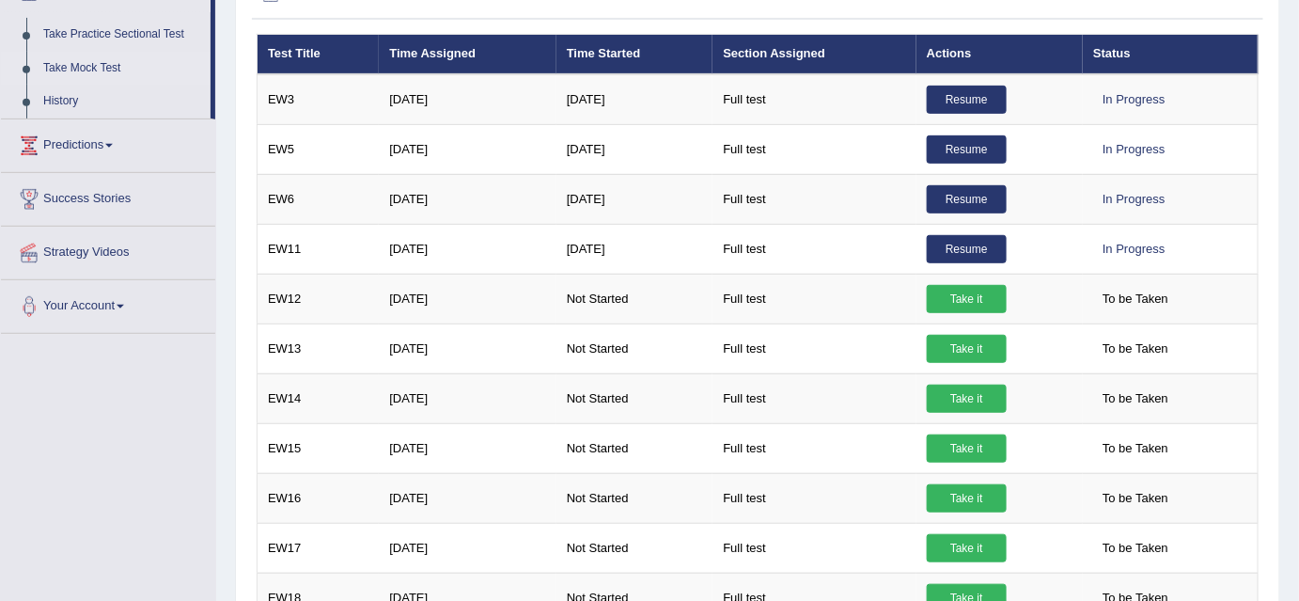
scroll to position [215, 0]
